Goal: Navigation & Orientation: Find specific page/section

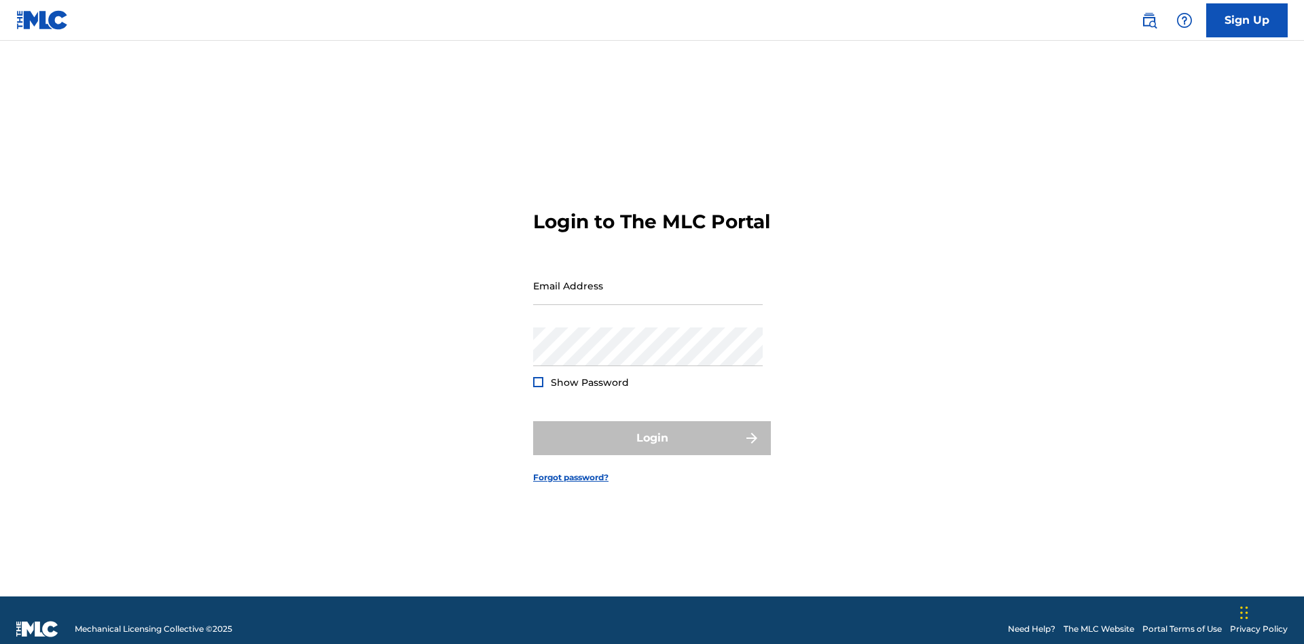
scroll to position [18, 0]
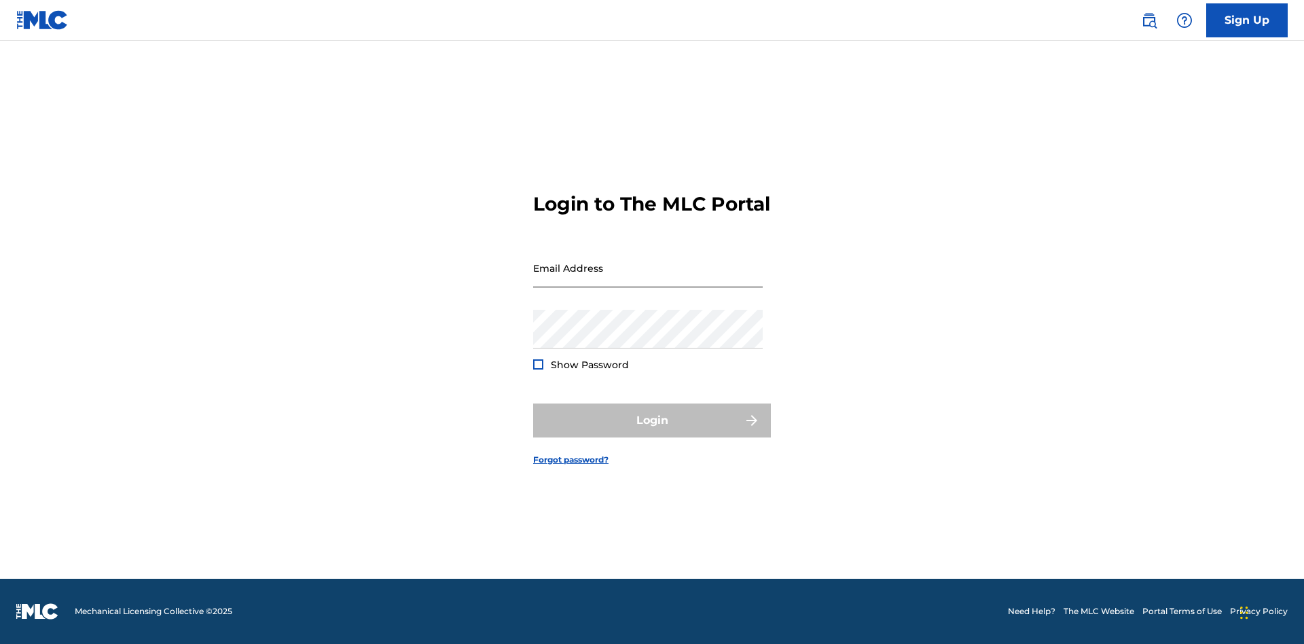
click at [648, 279] on input "Email Address" at bounding box center [648, 268] width 230 height 39
type input "Duke.McTesterson@gmail.com"
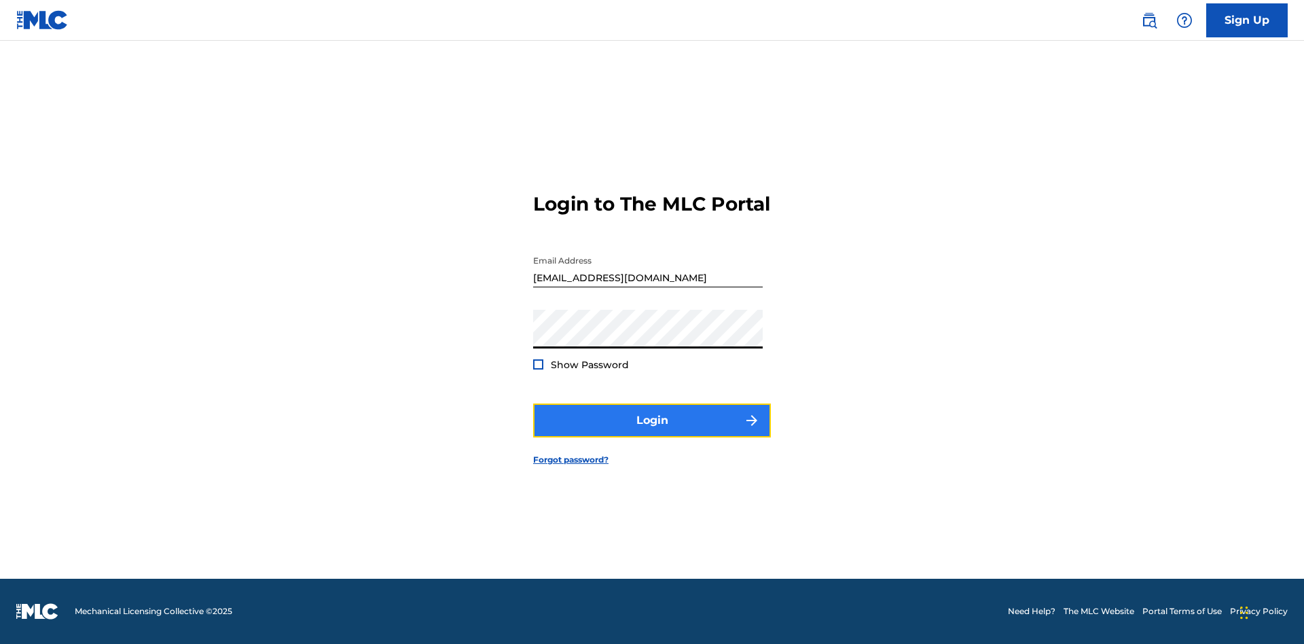
click at [652, 432] on button "Login" at bounding box center [652, 421] width 238 height 34
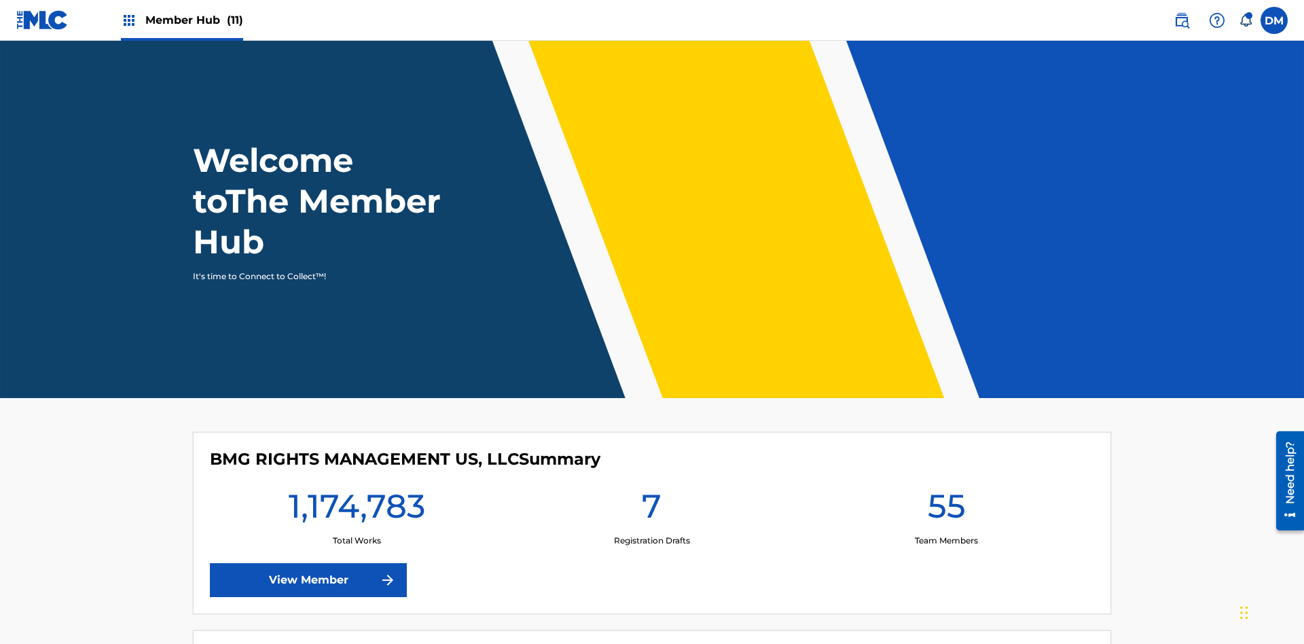
click at [181, 20] on span "Member Hub (11)" at bounding box center [194, 20] width 98 height 16
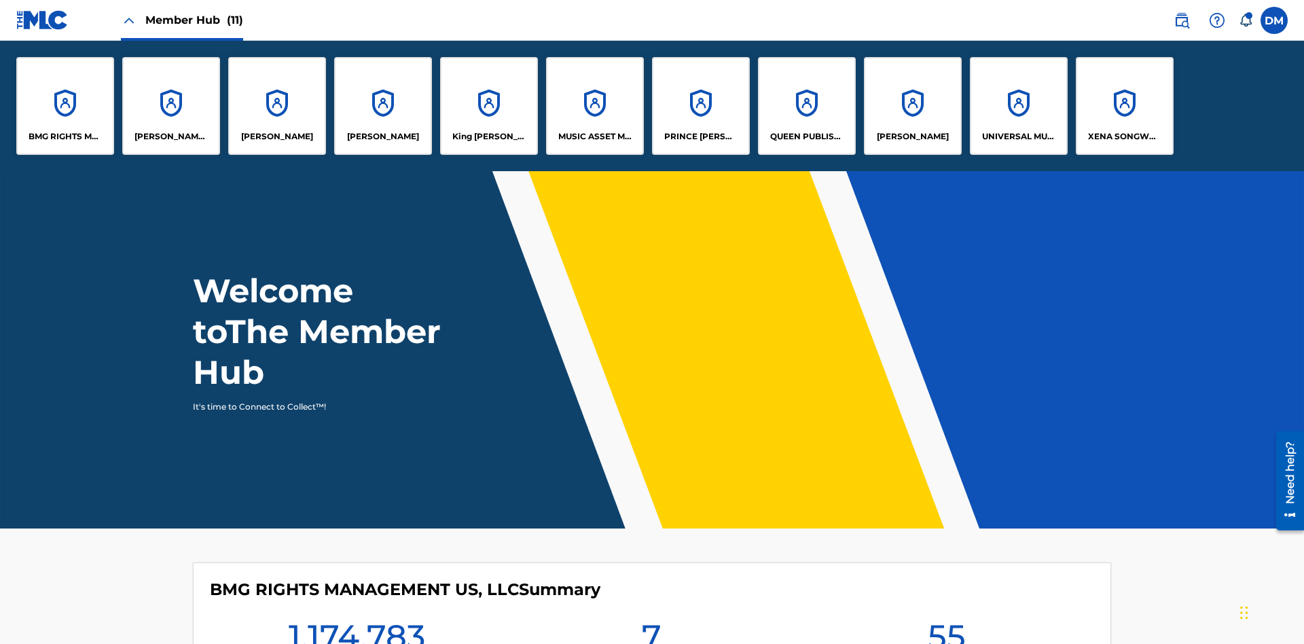
scroll to position [49, 0]
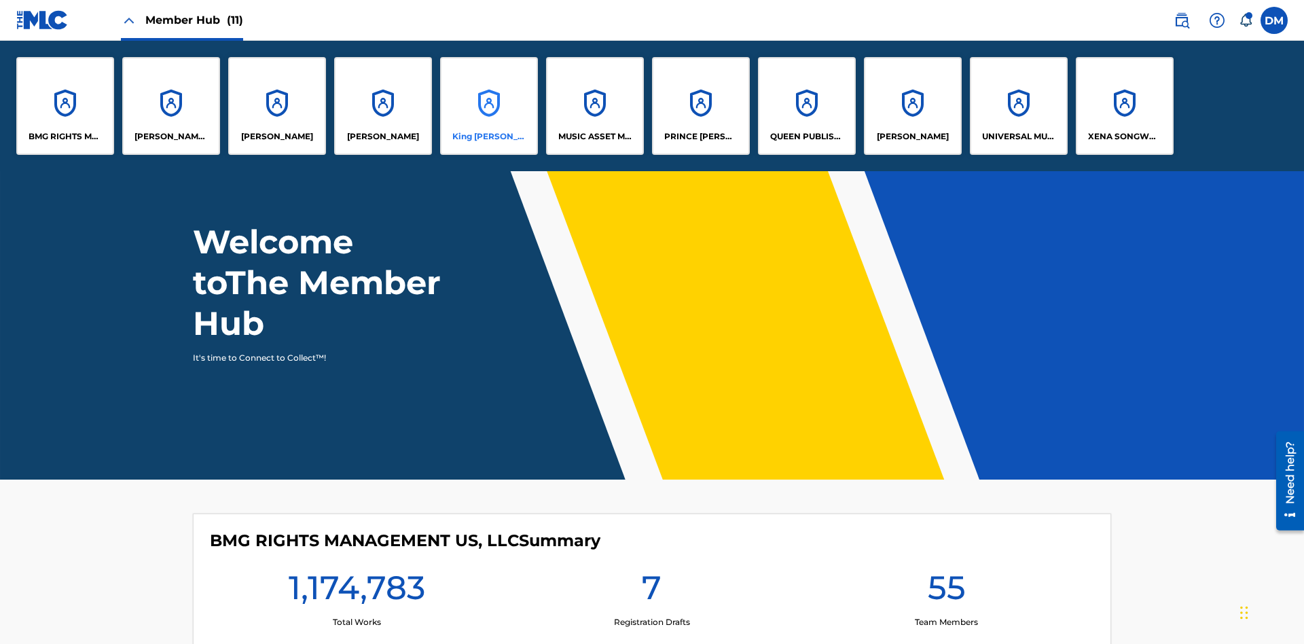
click at [488, 137] on p "King McTesterson" at bounding box center [489, 136] width 74 height 12
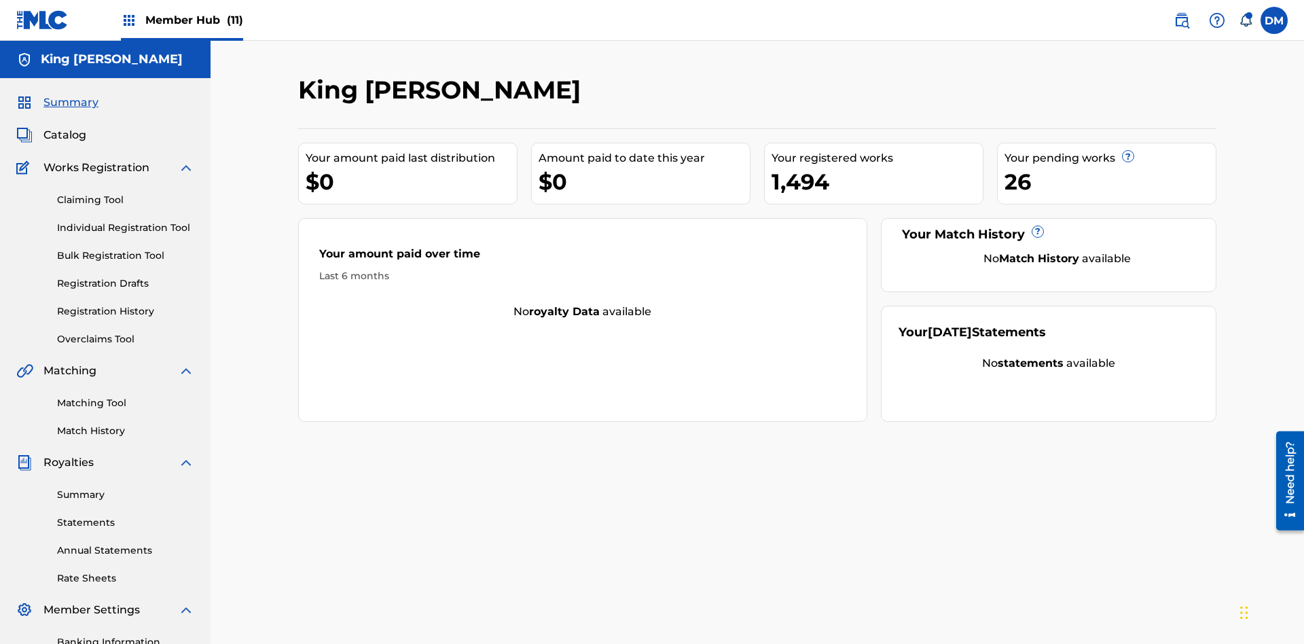
scroll to position [46, 0]
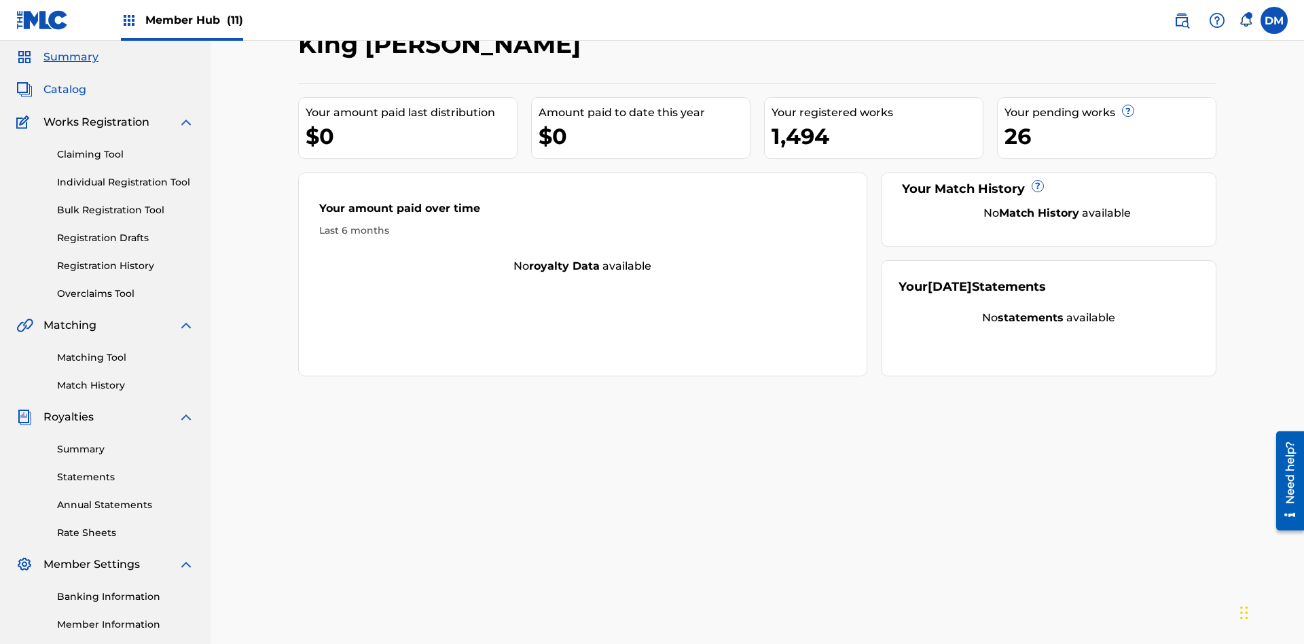
click at [65, 90] on span "Catalog" at bounding box center [64, 90] width 43 height 16
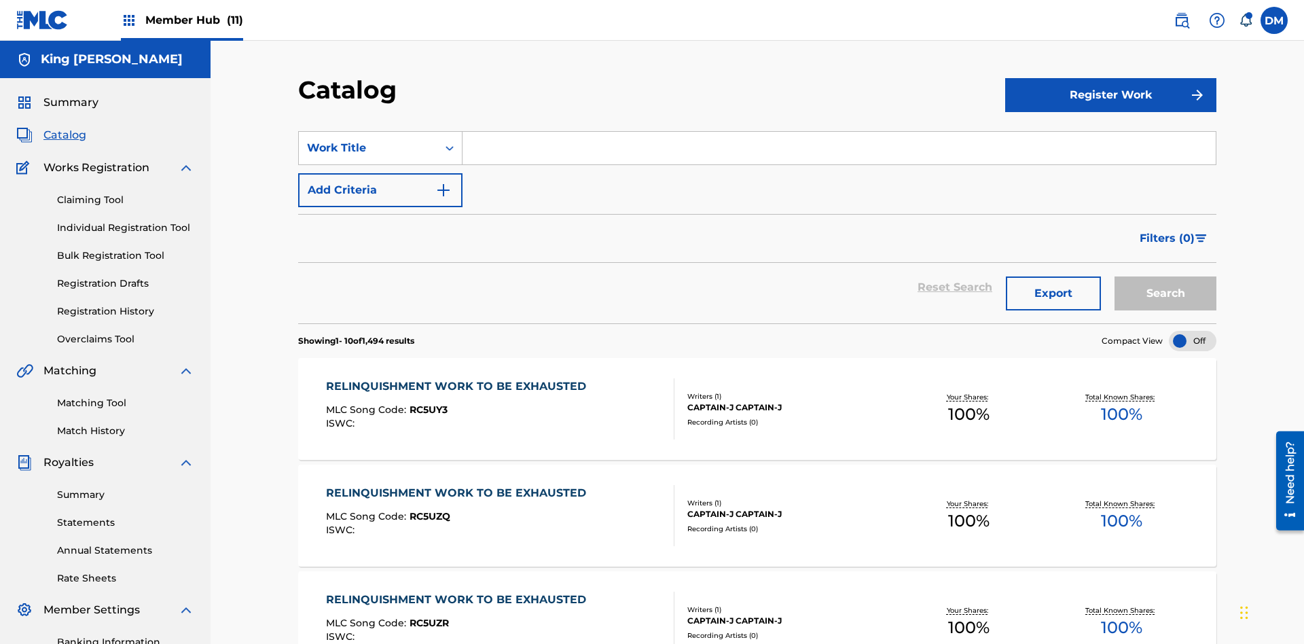
scroll to position [249, 0]
